Goal: Transaction & Acquisition: Purchase product/service

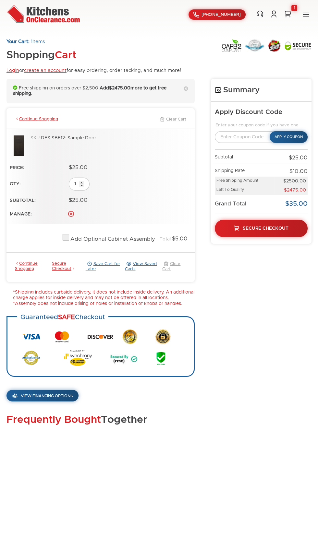
click at [242, 128] on legend "Enter your coupon code if you have one" at bounding box center [260, 125] width 93 height 5
click at [181, 52] on div "Your Cart: 1 items Shopping Cart Login or create an account for easy ordering, …" at bounding box center [93, 59] width 174 height 40
click at [219, 75] on ul at bounding box center [265, 59] width 92 height 40
click at [148, 272] on link "View Saved Carts" at bounding box center [143, 266] width 37 height 11
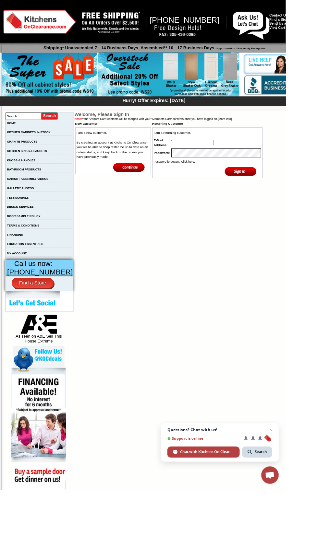
click at [101, 545] on td "Welcome, Please Sign In Note: Your "Visitors Cart" contents will be merged with…" at bounding box center [188, 374] width 210 height 500
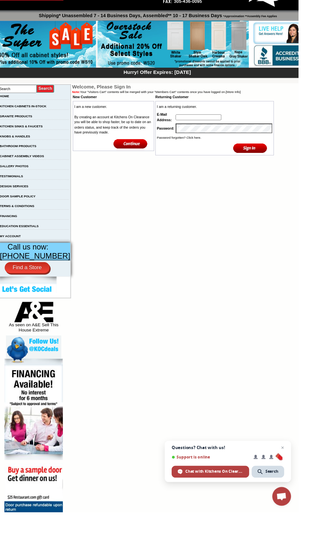
scroll to position [19, 0]
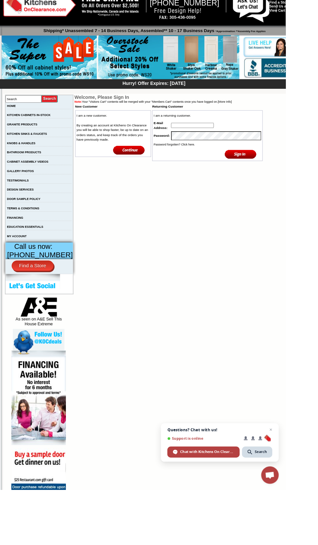
click at [216, 455] on td "Welcome, Please Sign In Note: Your "Visitors Cart" contents will be merged with…" at bounding box center [188, 355] width 210 height 500
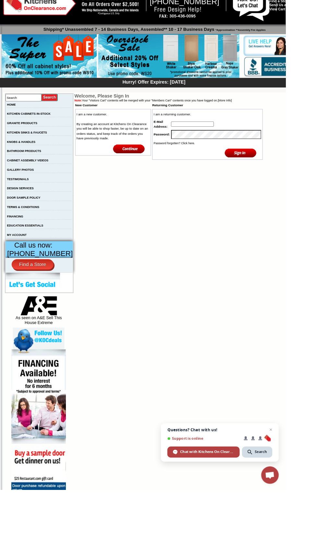
click at [281, 175] on input "image" at bounding box center [267, 170] width 35 height 11
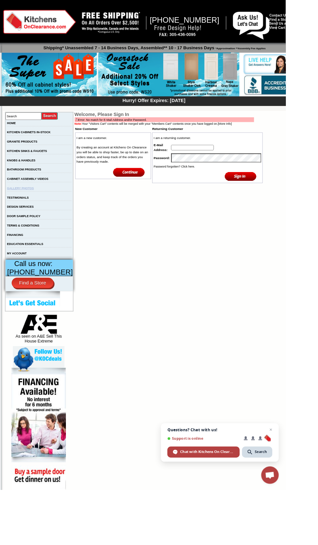
click at [38, 211] on link "GALLERY PHOTOS" at bounding box center [23, 210] width 30 height 4
